Goal: Task Accomplishment & Management: Contribute content

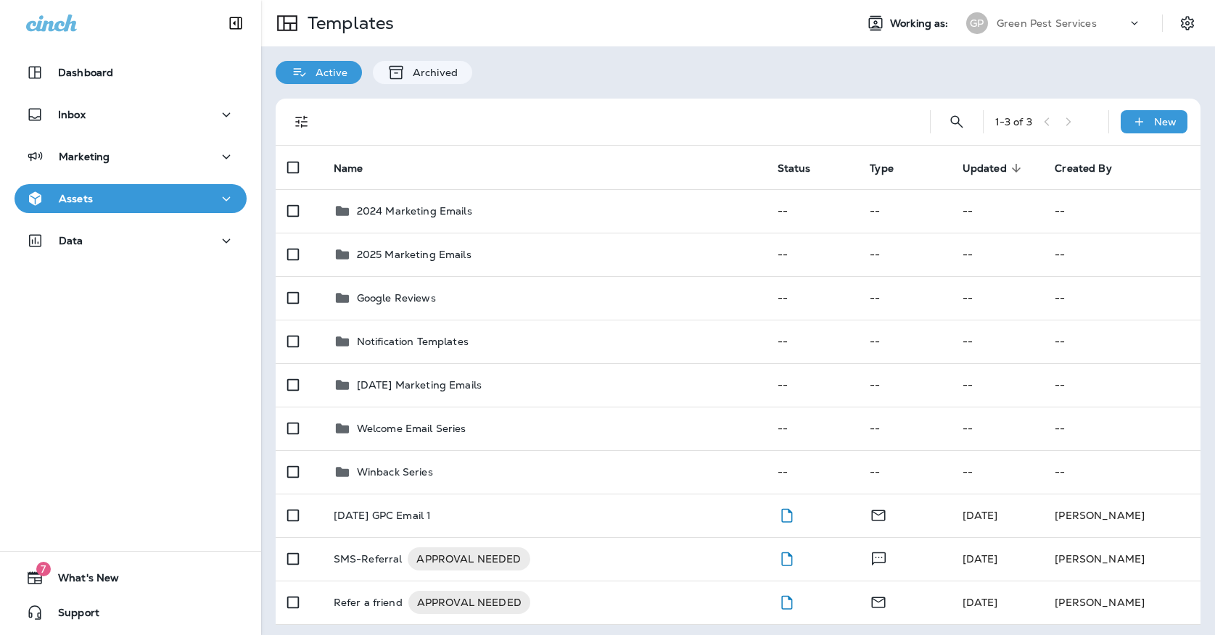
click at [186, 204] on div "Assets" at bounding box center [130, 199] width 209 height 18
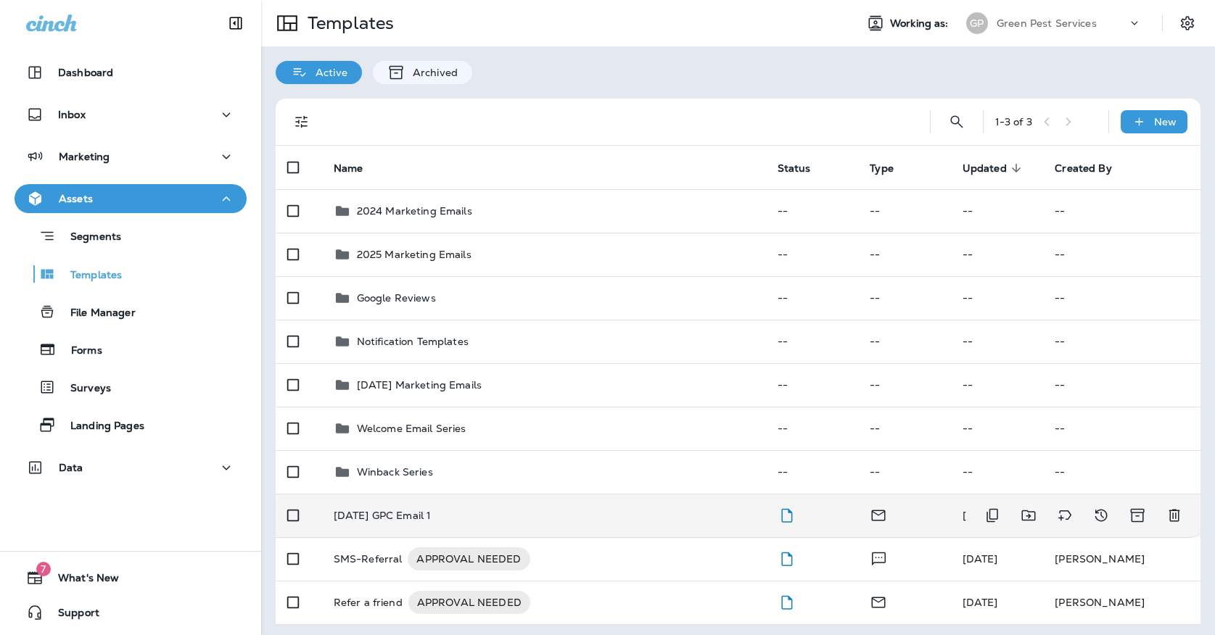
click at [381, 494] on td "[DATE] GPC Email 1" at bounding box center [544, 516] width 444 height 44
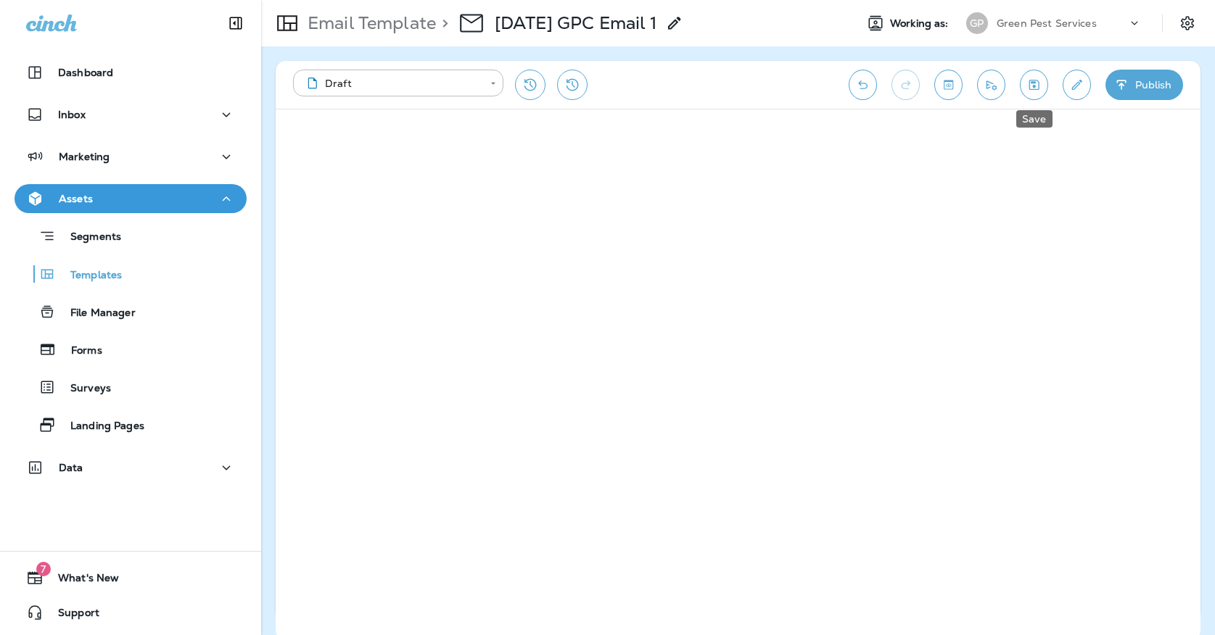
click at [1028, 94] on button "Save" at bounding box center [1034, 85] width 28 height 30
click at [1036, 86] on icon "Save" at bounding box center [1033, 85] width 15 height 15
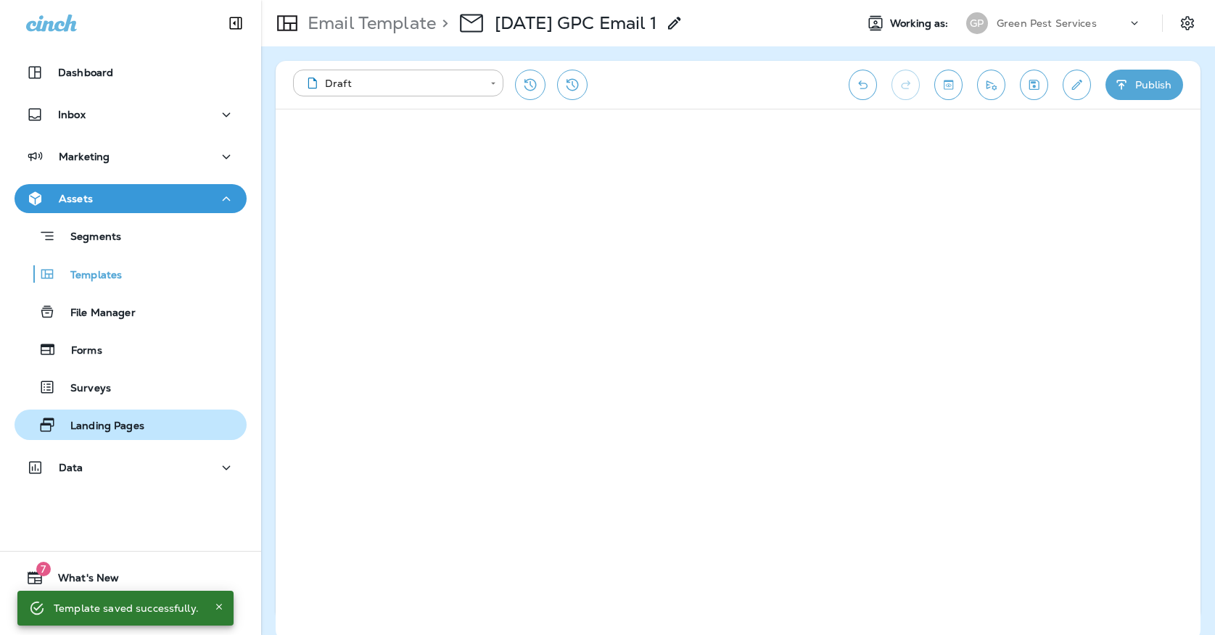
click at [115, 432] on p "Landing Pages" at bounding box center [100, 427] width 88 height 14
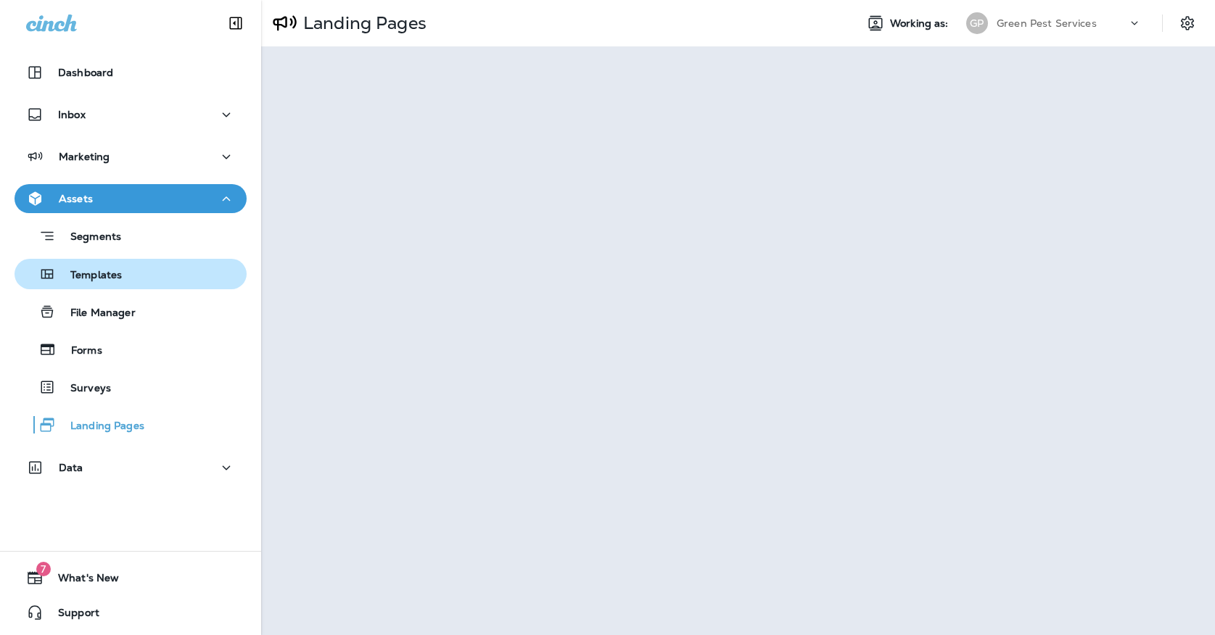
click at [227, 289] on button "Templates" at bounding box center [131, 274] width 232 height 30
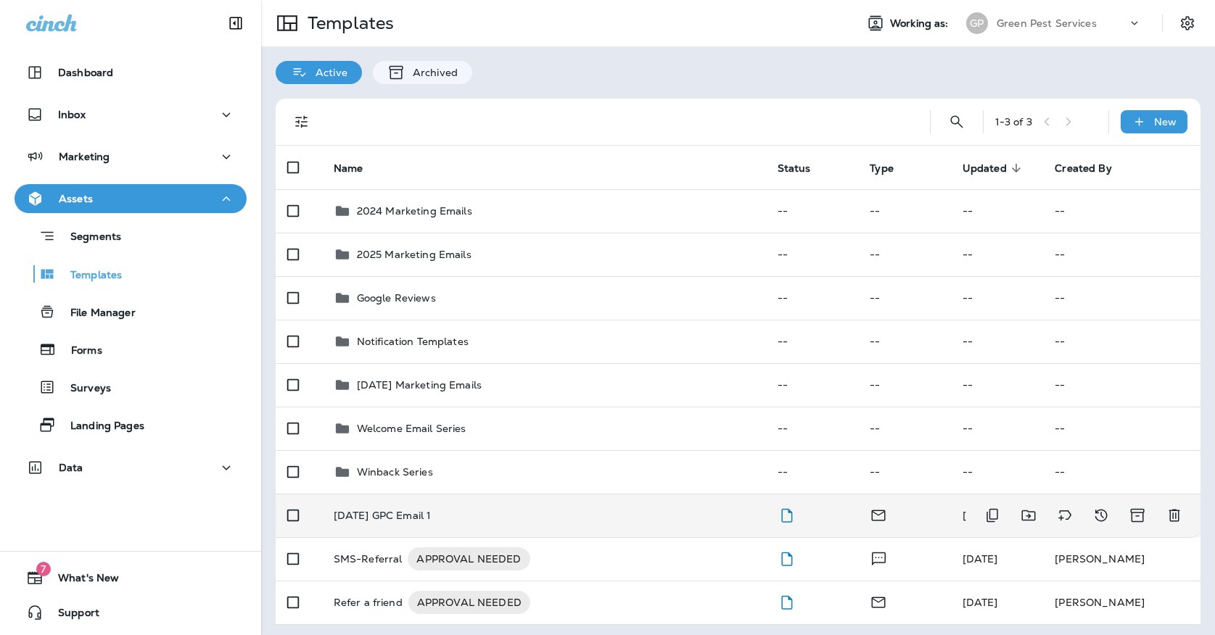
click at [444, 510] on div "[DATE] GPC Email 1" at bounding box center [544, 516] width 421 height 12
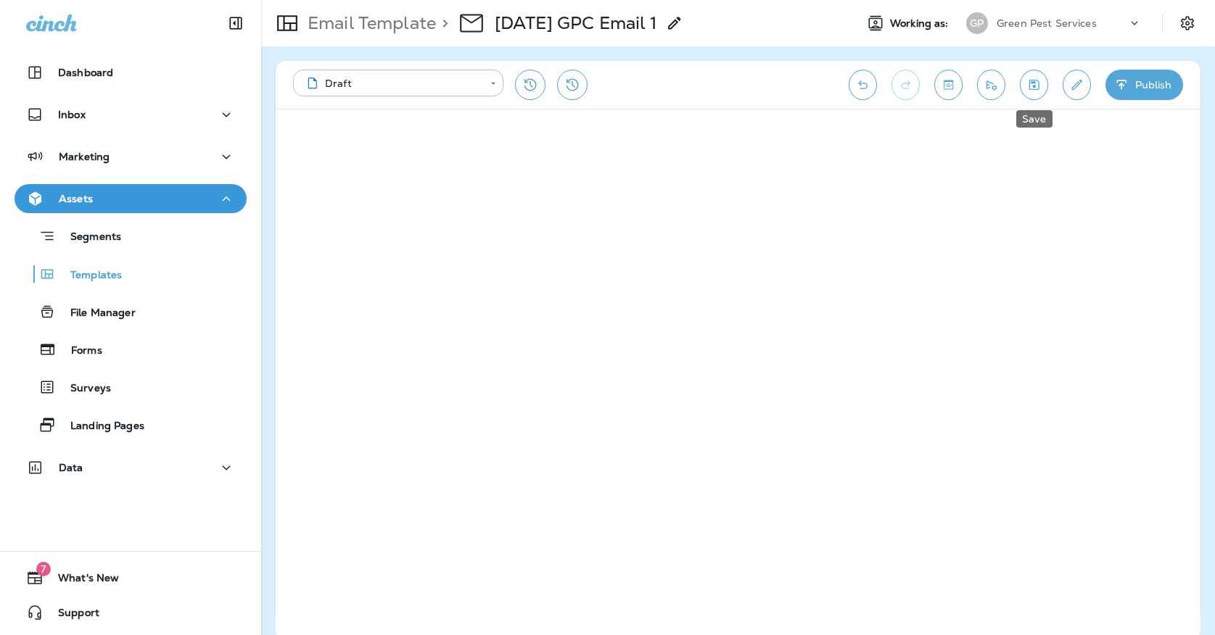
click at [1023, 84] on button "Save" at bounding box center [1034, 85] width 28 height 30
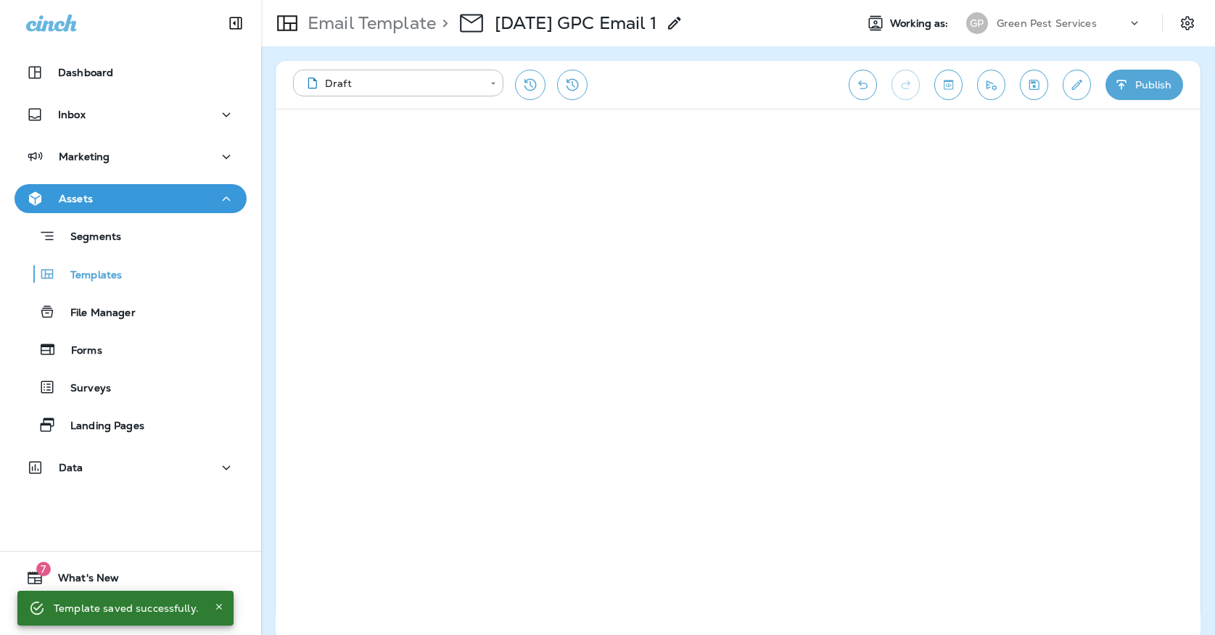
click at [1029, 89] on icon "Save" at bounding box center [1034, 85] width 10 height 10
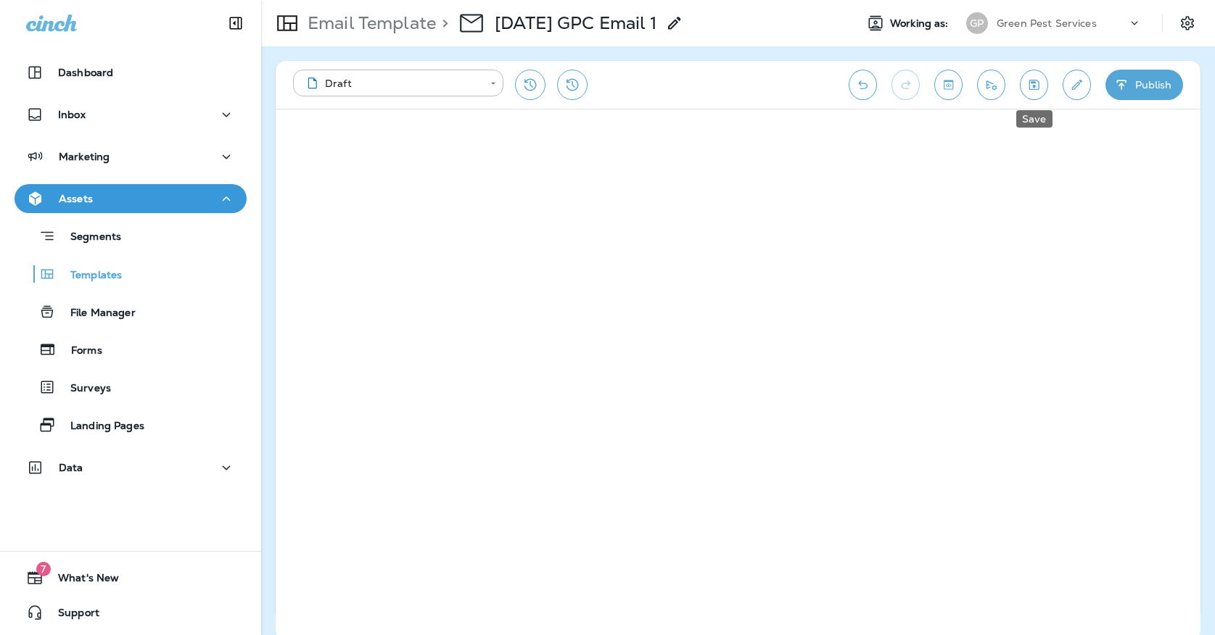
click at [1032, 91] on icon "Save" at bounding box center [1033, 85] width 15 height 15
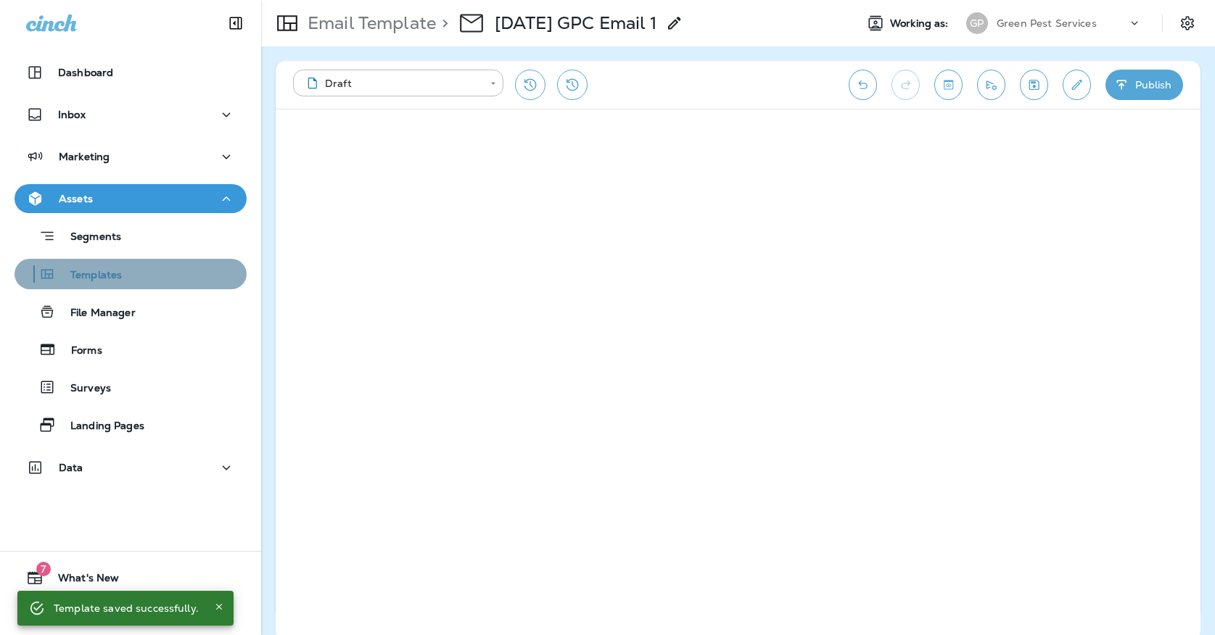
click at [204, 269] on div "Templates" at bounding box center [130, 274] width 220 height 22
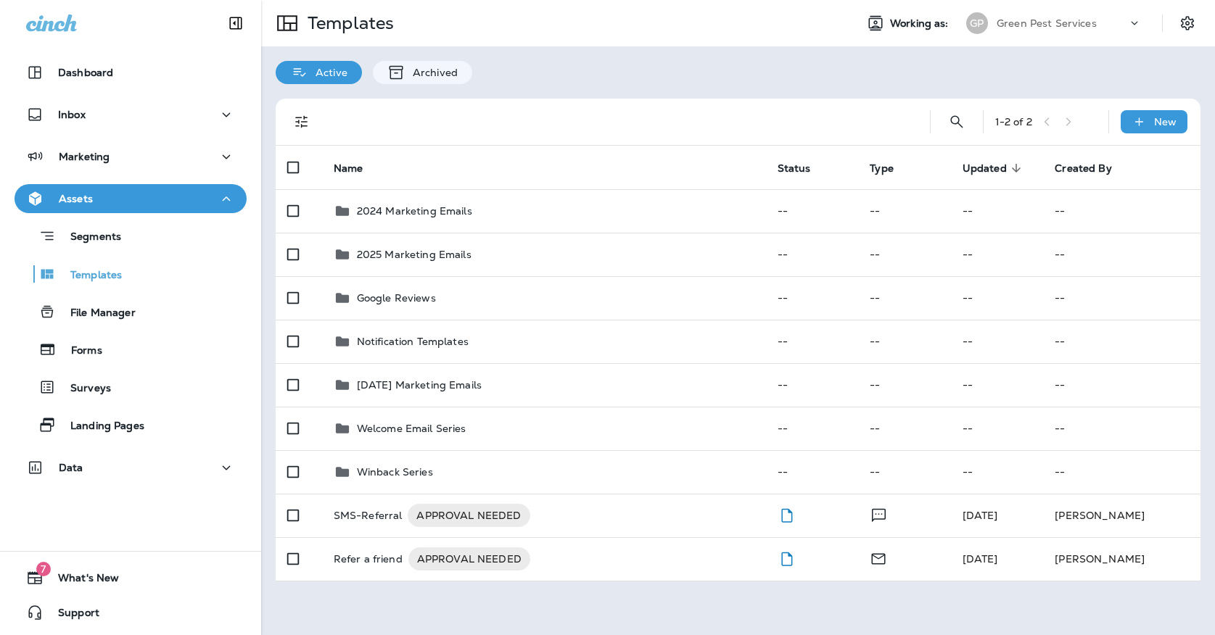
click at [986, 22] on div "GP" at bounding box center [977, 23] width 22 height 22
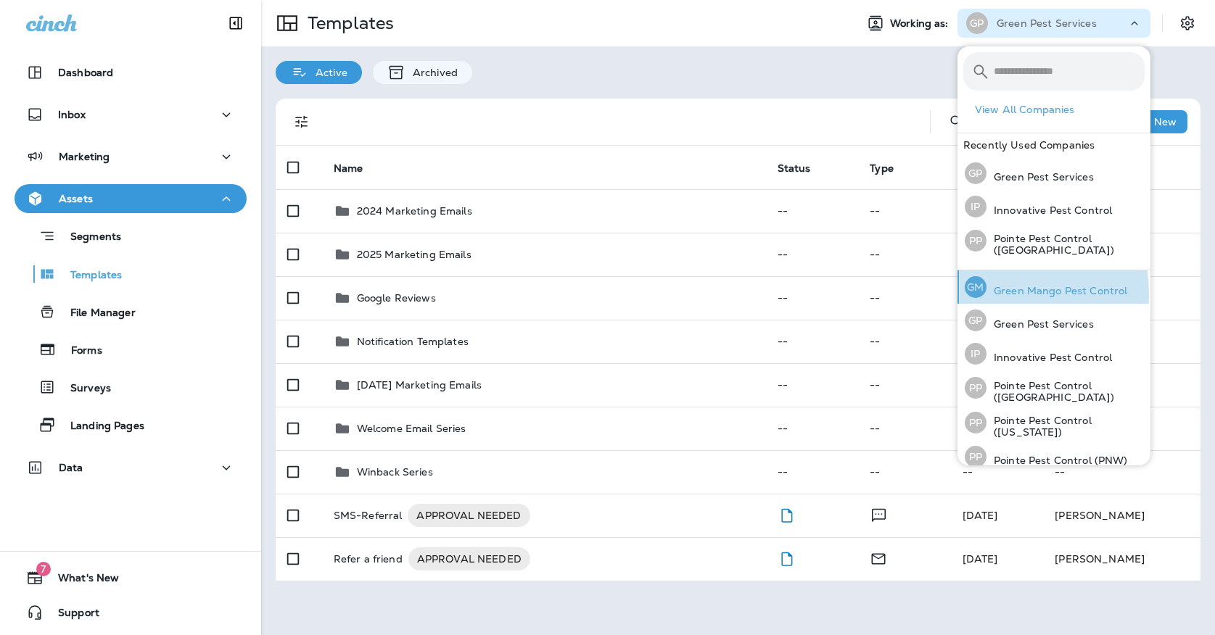
click at [989, 292] on p "Green Mango Pest Control" at bounding box center [1056, 291] width 141 height 12
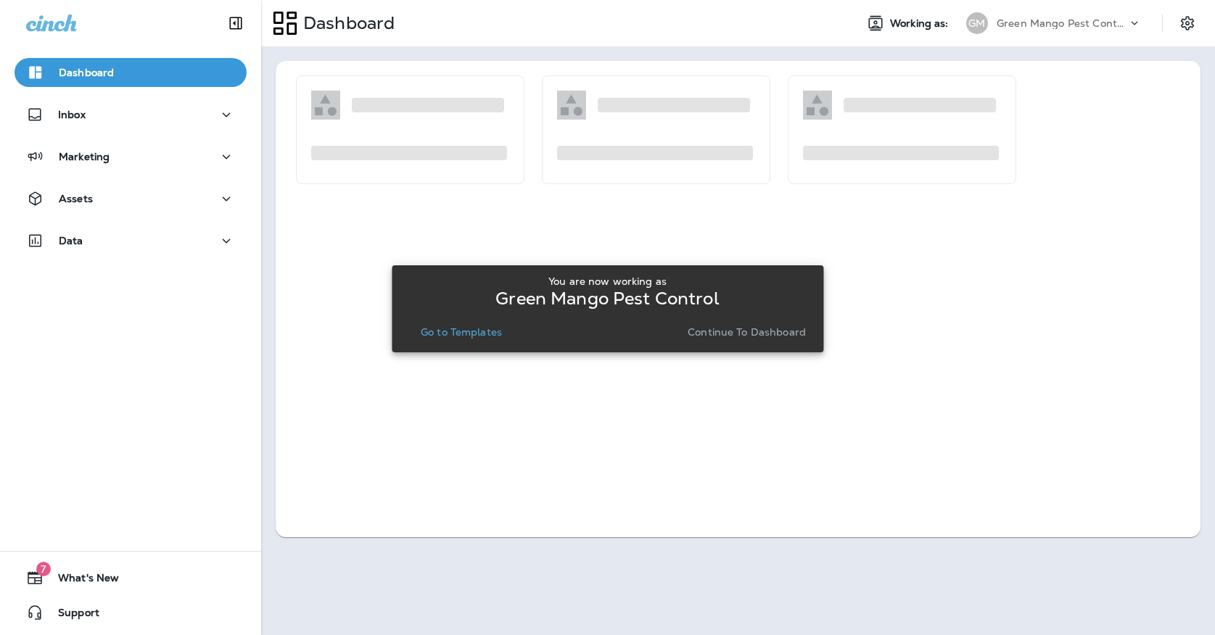
click at [445, 343] on div "You are now working as Green Mango Pest Control Go to Templates Continue to Das…" at bounding box center [607, 309] width 408 height 78
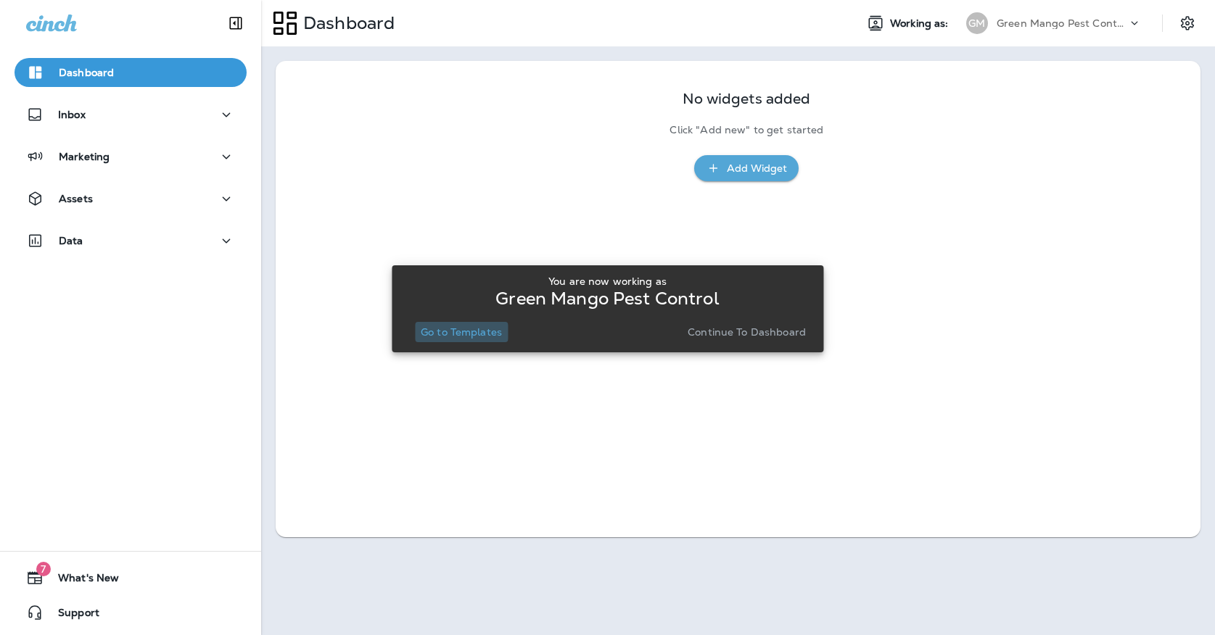
click at [451, 332] on p "Go to Templates" at bounding box center [461, 332] width 81 height 12
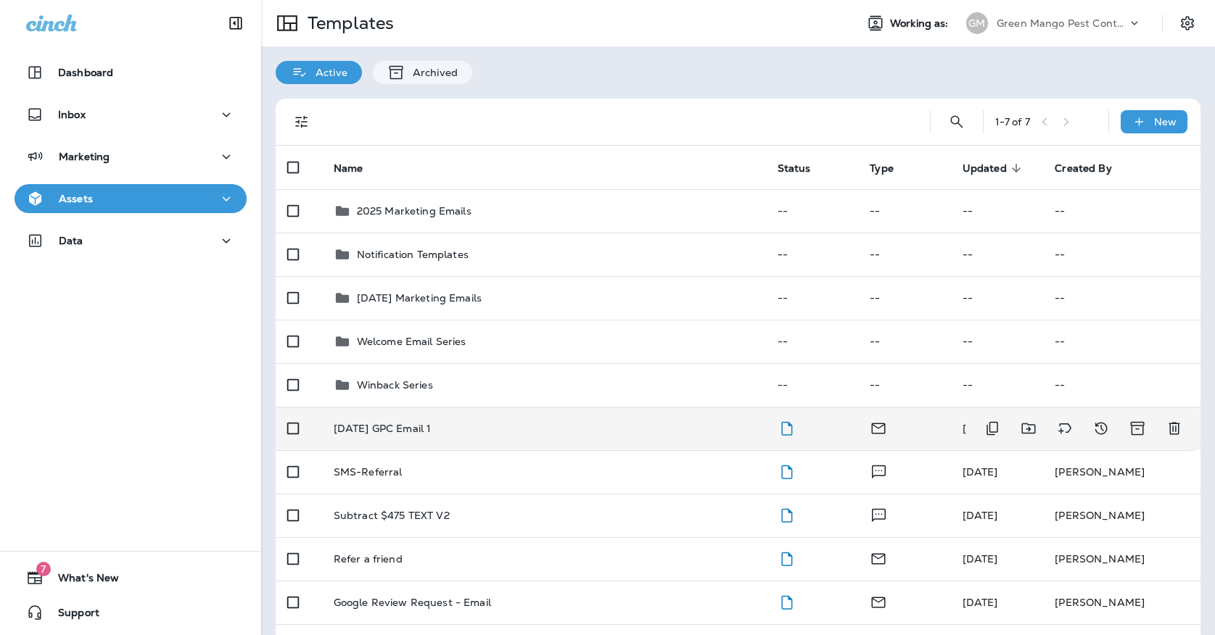
click at [511, 423] on div "[DATE] GPC Email 1" at bounding box center [544, 429] width 421 height 12
click at [336, 423] on p "[DATE] GPC Email 1" at bounding box center [383, 429] width 98 height 12
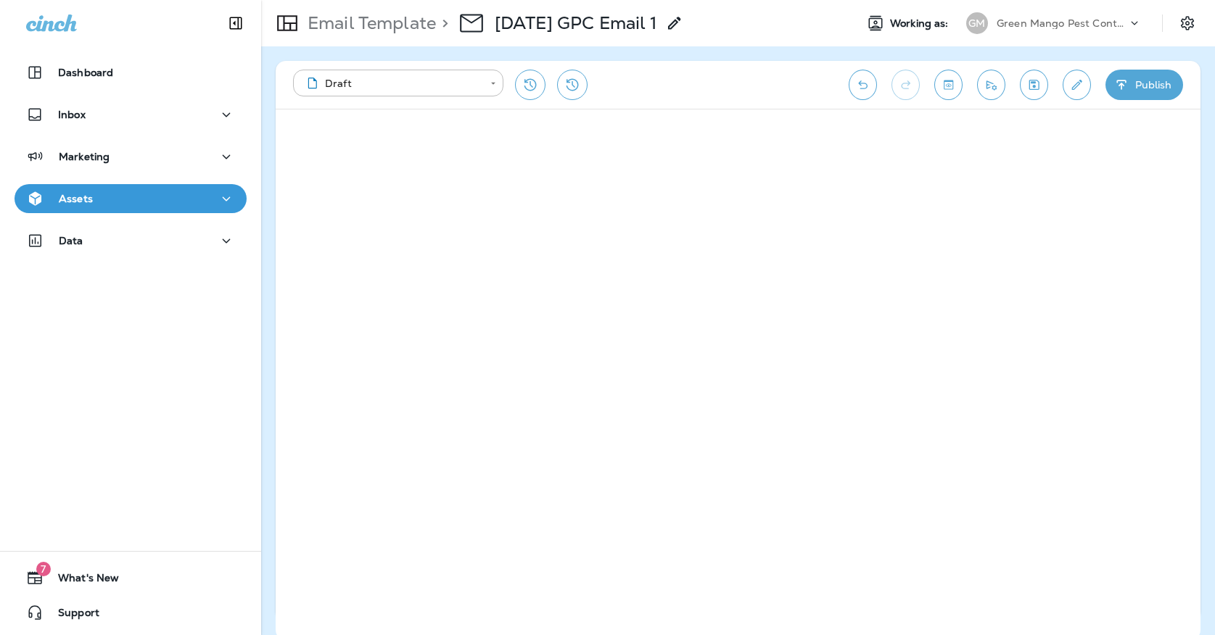
click at [1021, 82] on button "Save" at bounding box center [1034, 85] width 28 height 30
click at [205, 199] on div "Assets" at bounding box center [130, 199] width 209 height 18
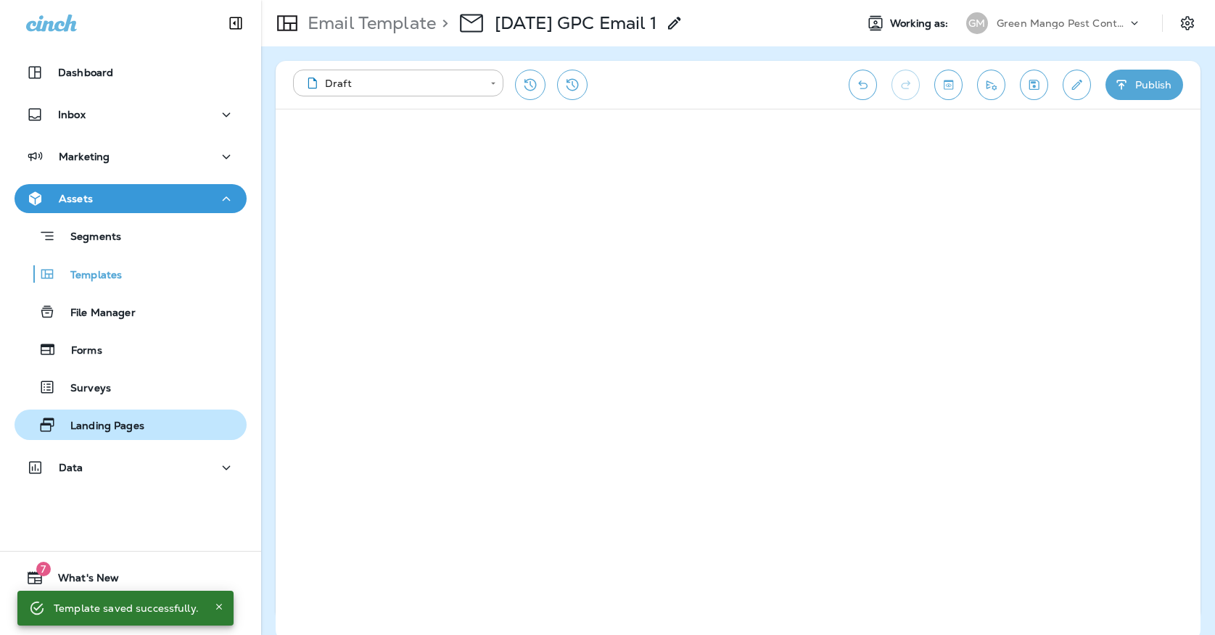
click at [129, 421] on p "Landing Pages" at bounding box center [100, 427] width 88 height 14
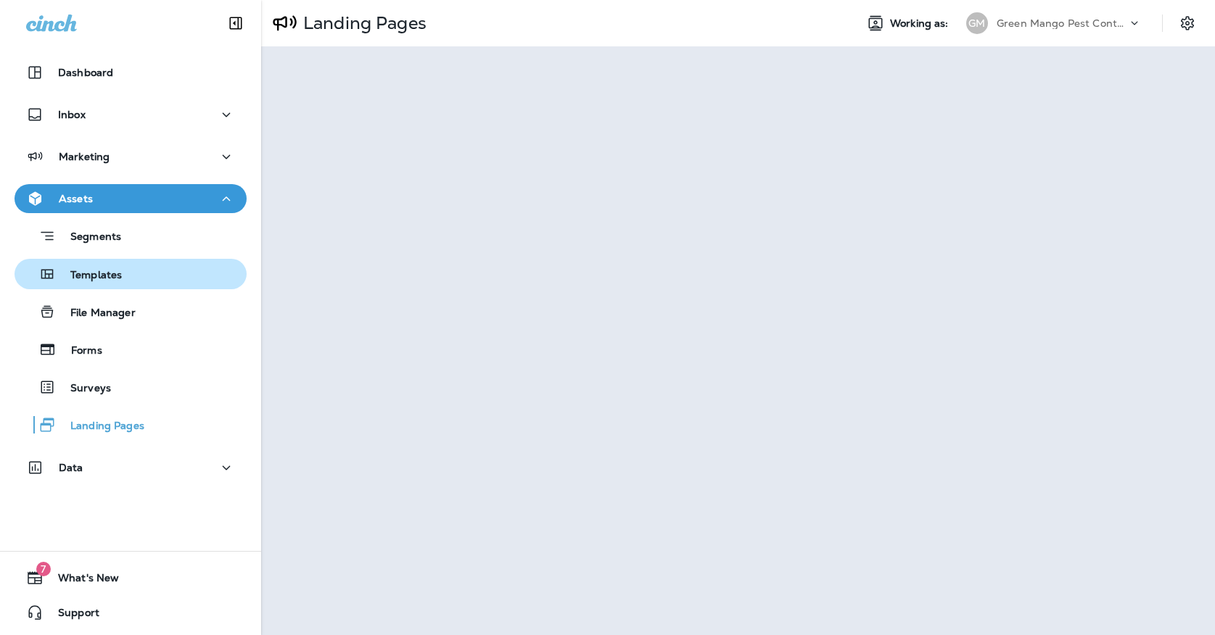
click at [137, 269] on div "Templates" at bounding box center [130, 274] width 220 height 22
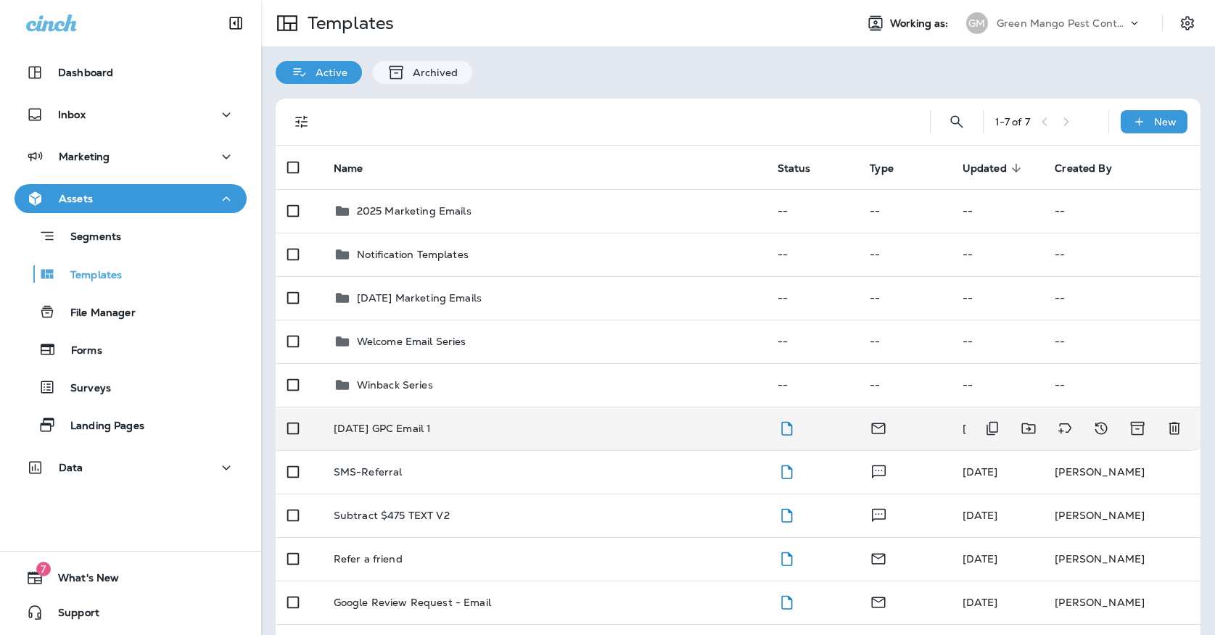
click at [421, 407] on td "[DATE] GPC Email 1" at bounding box center [544, 429] width 444 height 44
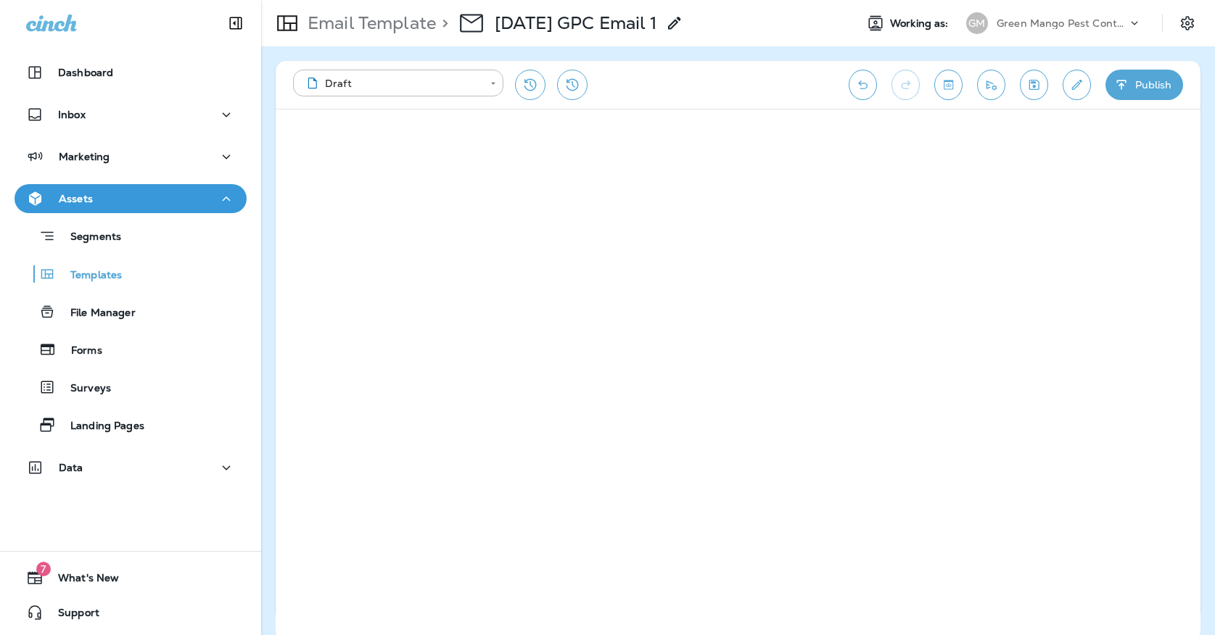
click at [1031, 83] on icon "Save" at bounding box center [1034, 85] width 10 height 10
click at [1029, 86] on icon "Save" at bounding box center [1034, 85] width 10 height 10
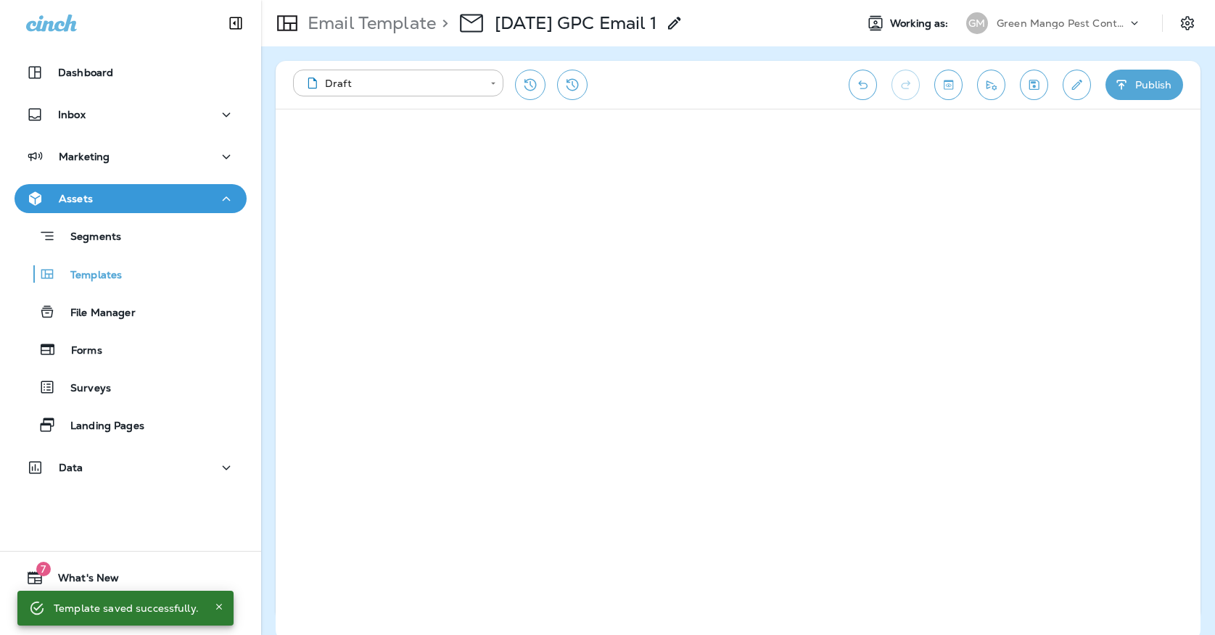
click at [1032, 84] on icon "Save" at bounding box center [1033, 85] width 15 height 15
click at [152, 271] on div "Templates" at bounding box center [130, 274] width 220 height 22
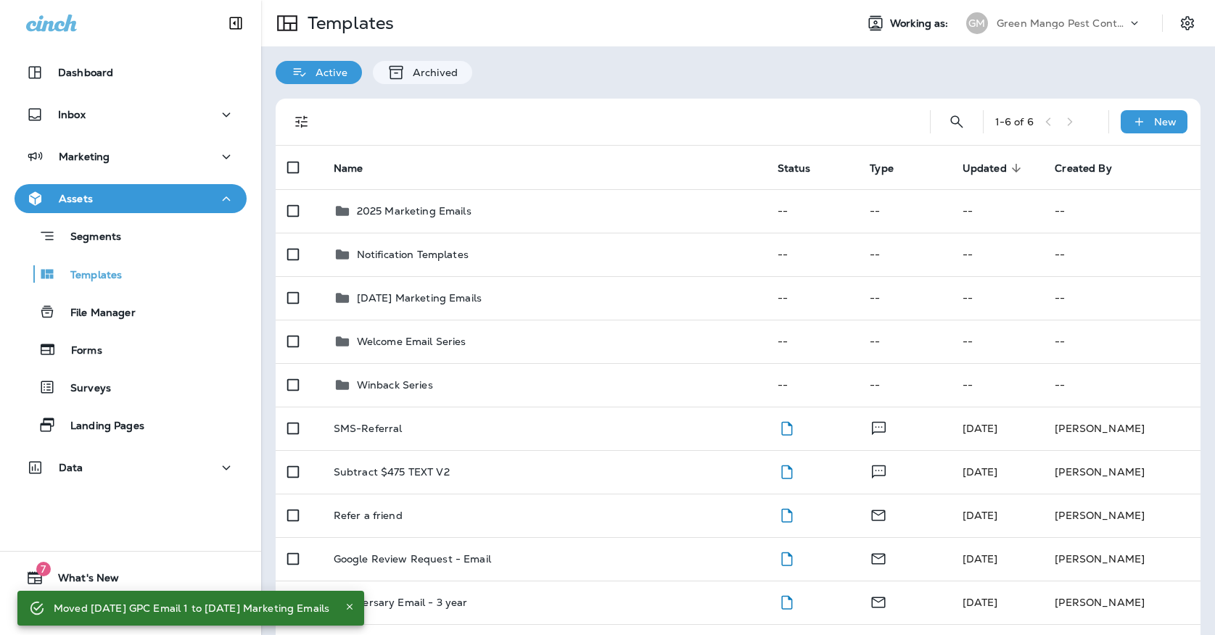
click at [1027, 19] on p "Green Mango Pest Control" at bounding box center [1062, 23] width 131 height 12
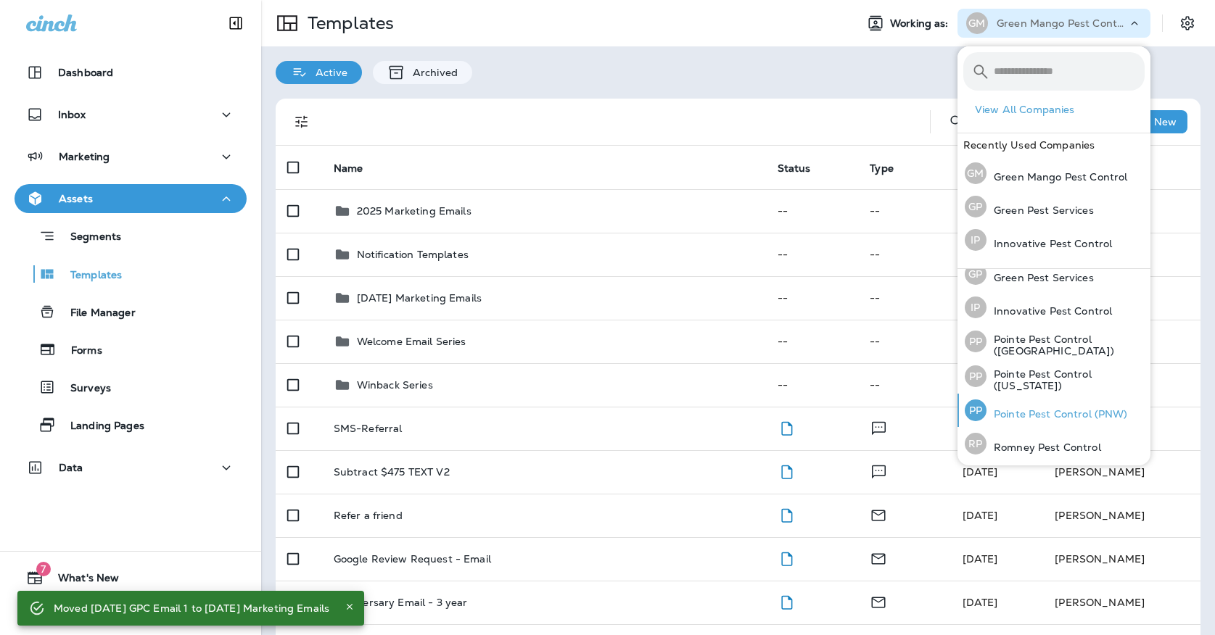
scroll to position [44, 0]
click at [1015, 450] on p "Romney Pest Control" at bounding box center [1043, 448] width 115 height 12
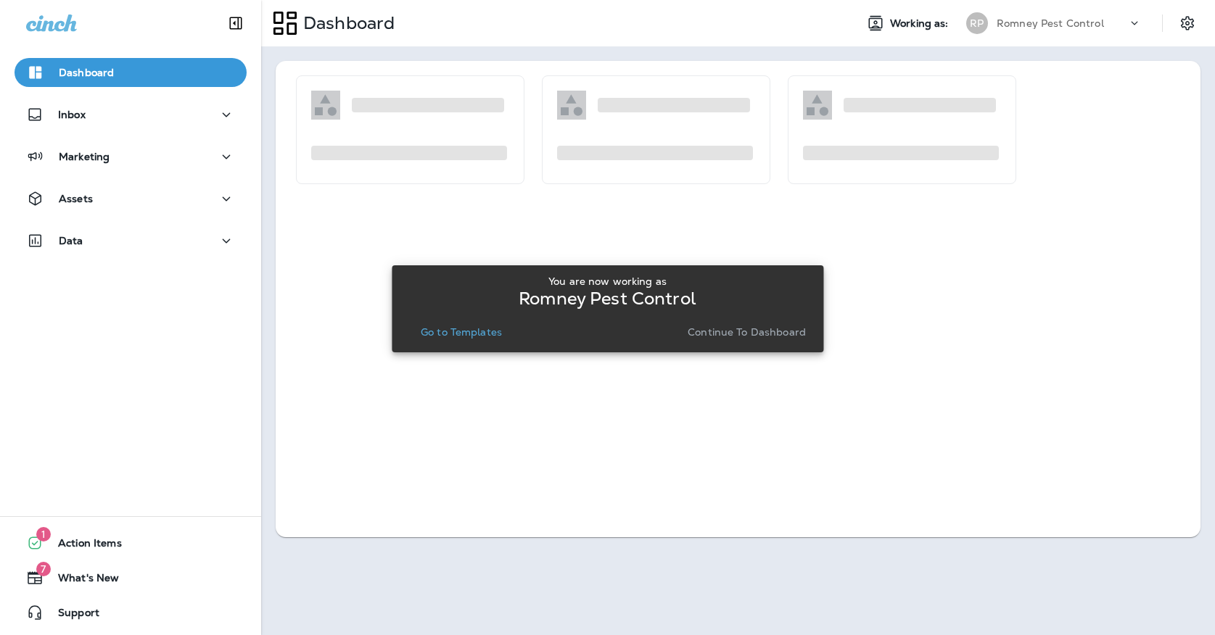
click at [473, 340] on button "Go to Templates" at bounding box center [461, 332] width 93 height 20
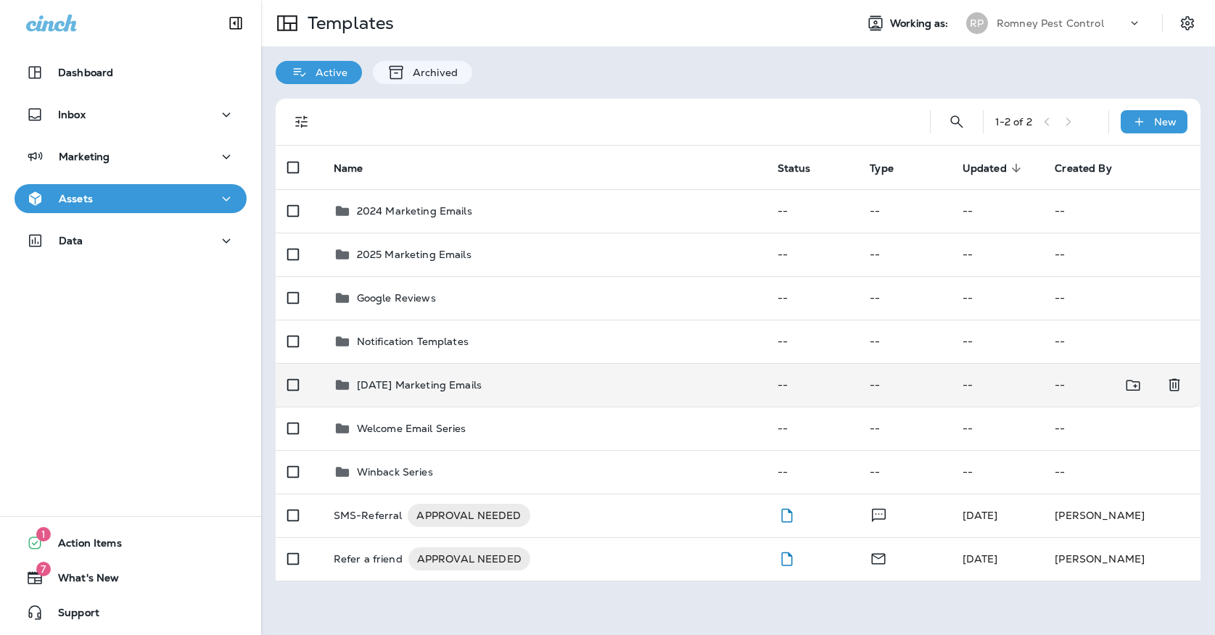
click at [529, 380] on td "[DATE] Marketing Emails" at bounding box center [544, 385] width 444 height 44
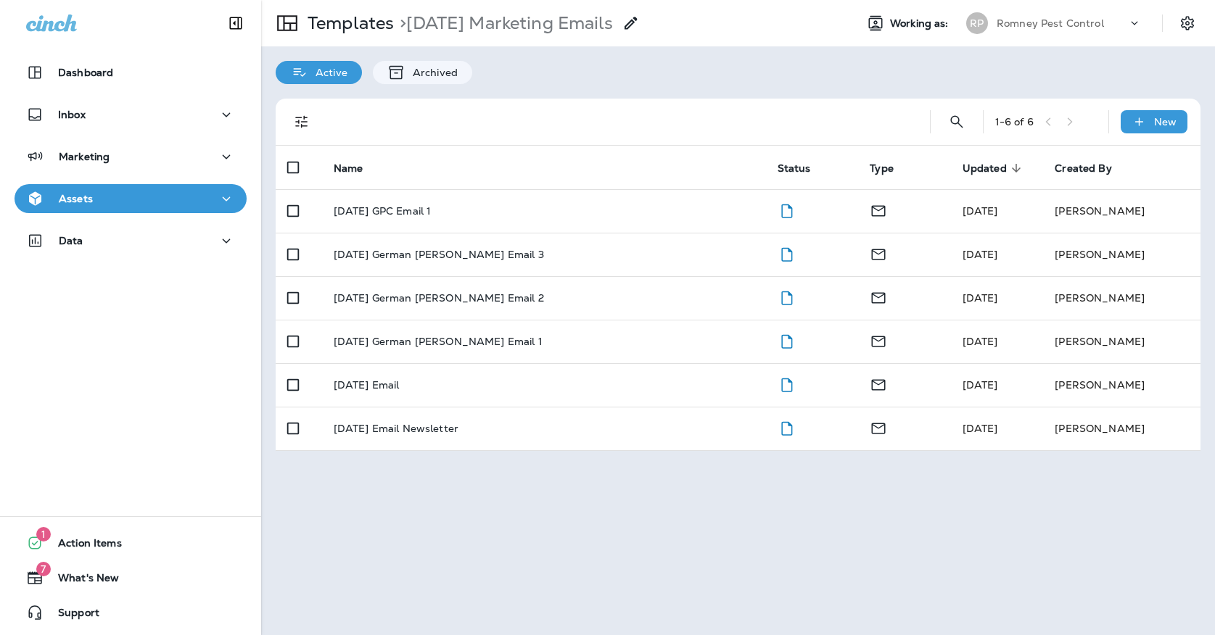
click at [213, 202] on div "Assets" at bounding box center [130, 199] width 209 height 18
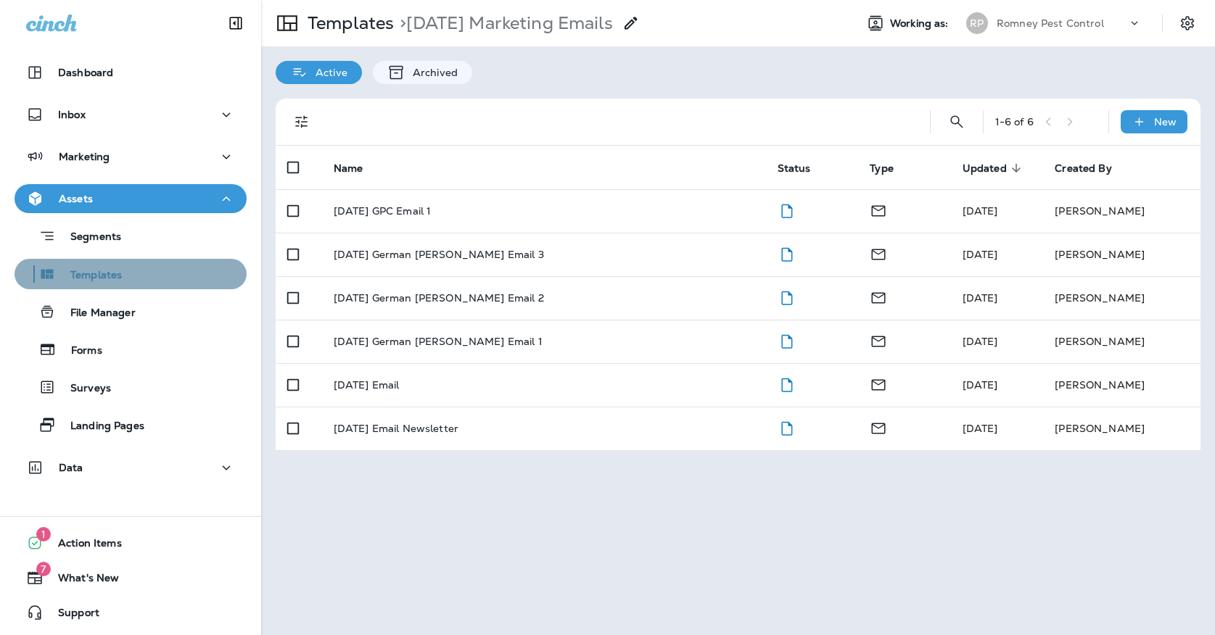
click at [199, 262] on button "Templates" at bounding box center [131, 274] width 232 height 30
click at [173, 268] on div "Templates" at bounding box center [130, 274] width 220 height 22
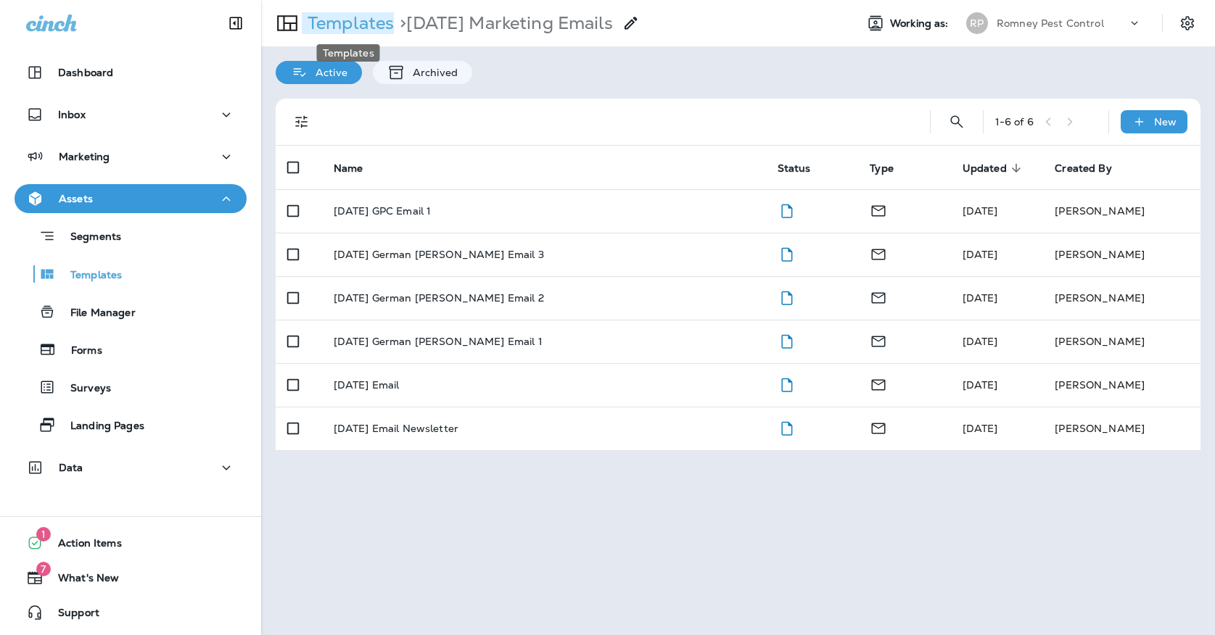
click at [363, 16] on p "Templates" at bounding box center [348, 23] width 92 height 22
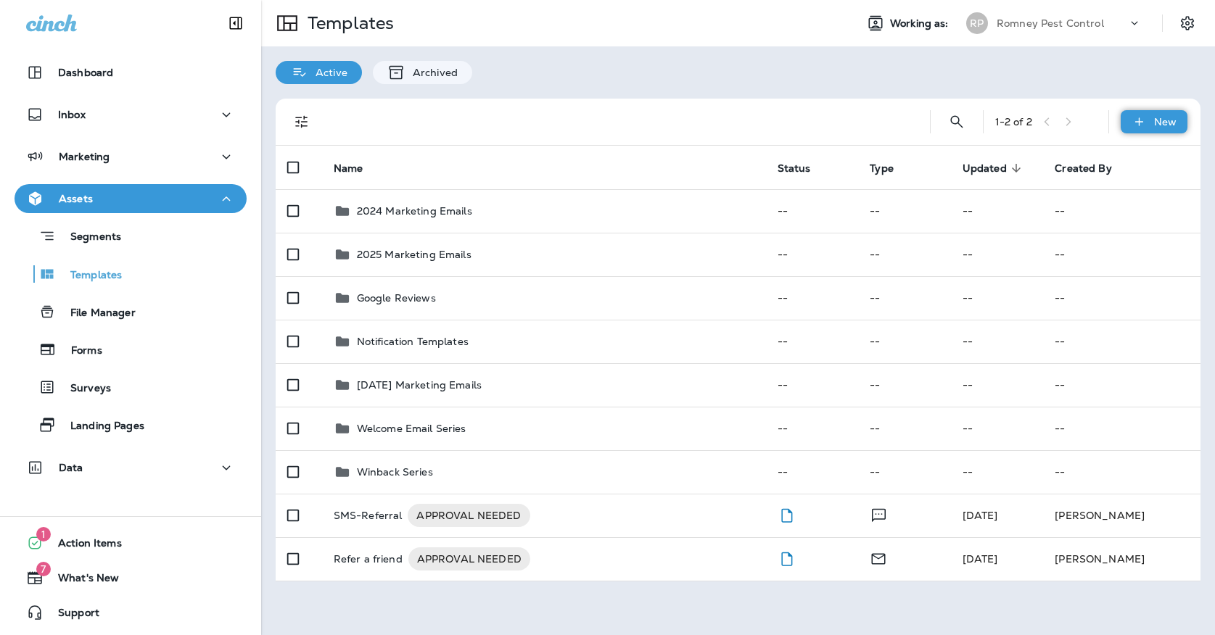
click at [1171, 114] on div "New" at bounding box center [1154, 121] width 67 height 23
click at [1123, 154] on li "New Template" at bounding box center [1144, 159] width 123 height 35
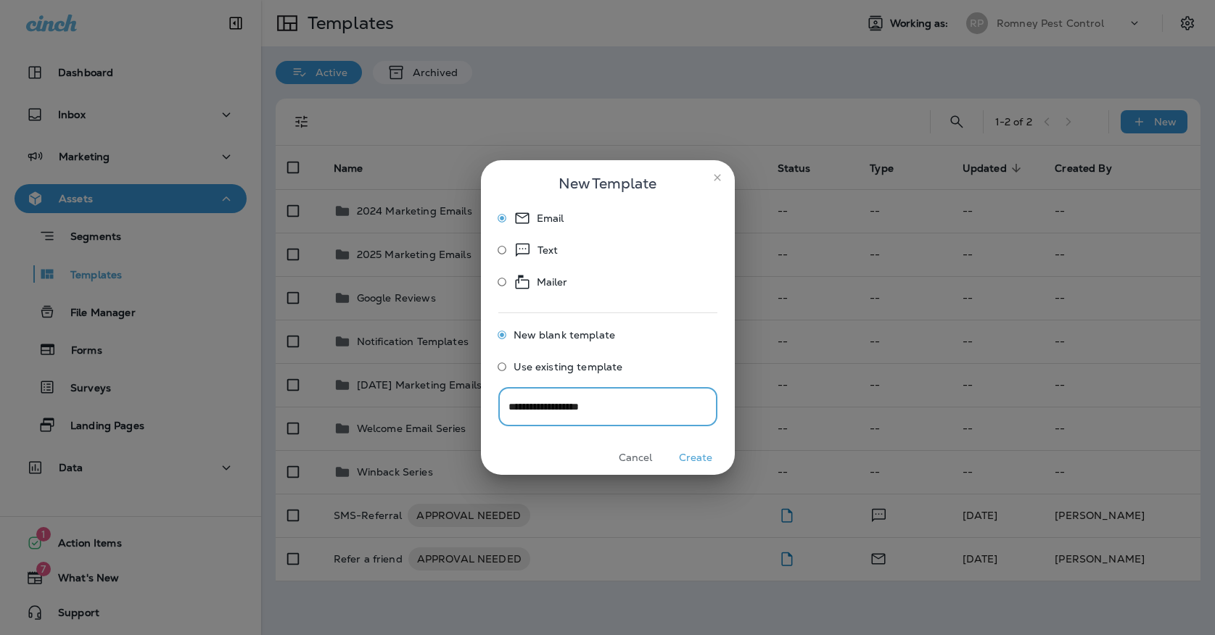
type input "**********"
click at [715, 454] on button "Create" at bounding box center [696, 458] width 54 height 22
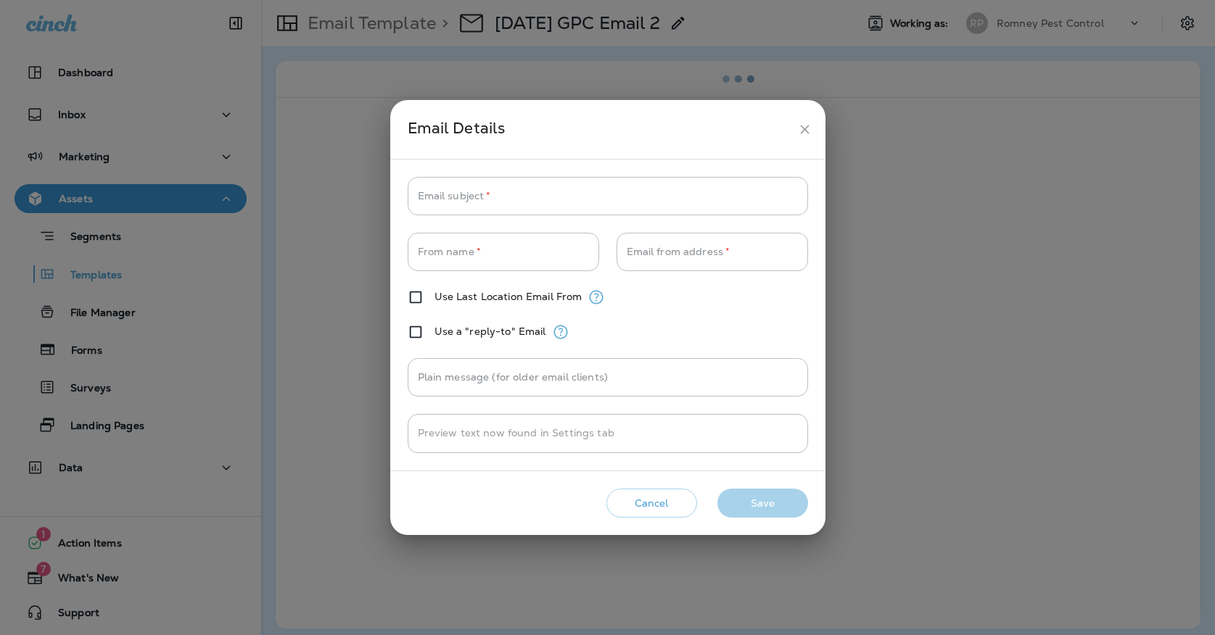
type input "**********"
click at [798, 134] on icon "close" at bounding box center [804, 129] width 15 height 15
